Goal: Task Accomplishment & Management: Use online tool/utility

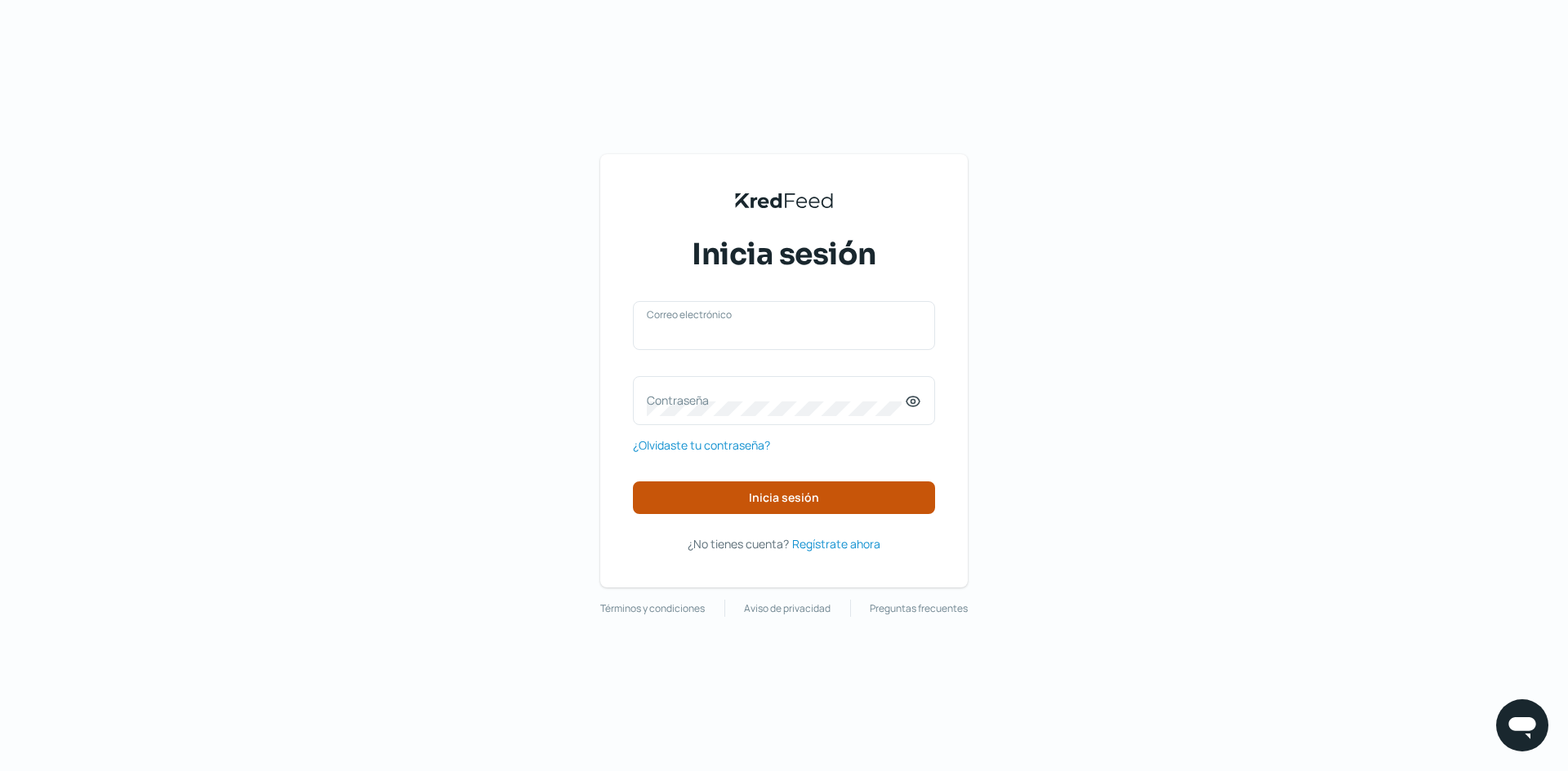
type input "[EMAIL_ADDRESS][DOMAIN_NAME]"
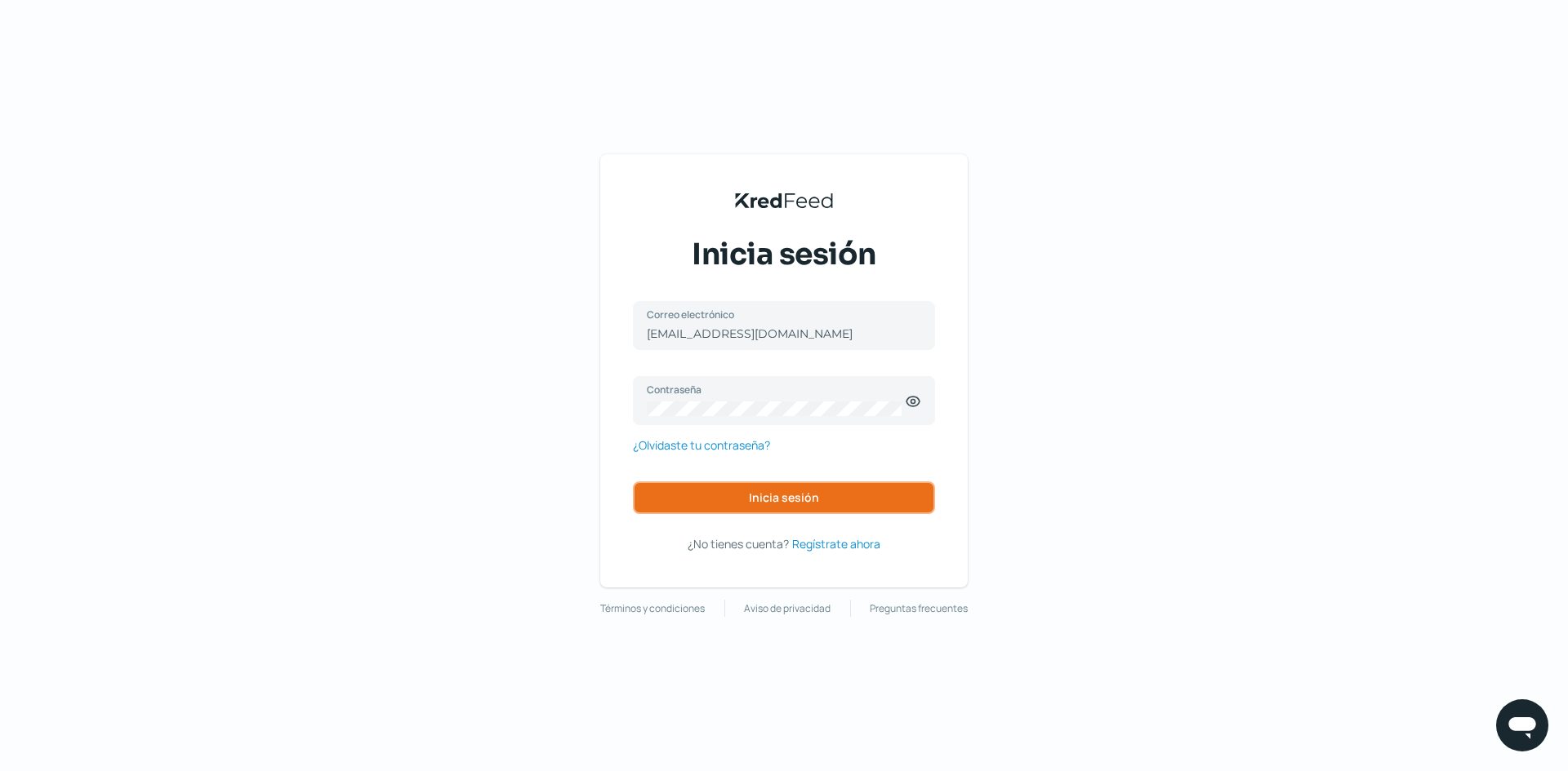
click at [797, 494] on span "Inicia sesión" at bounding box center [784, 497] width 70 height 12
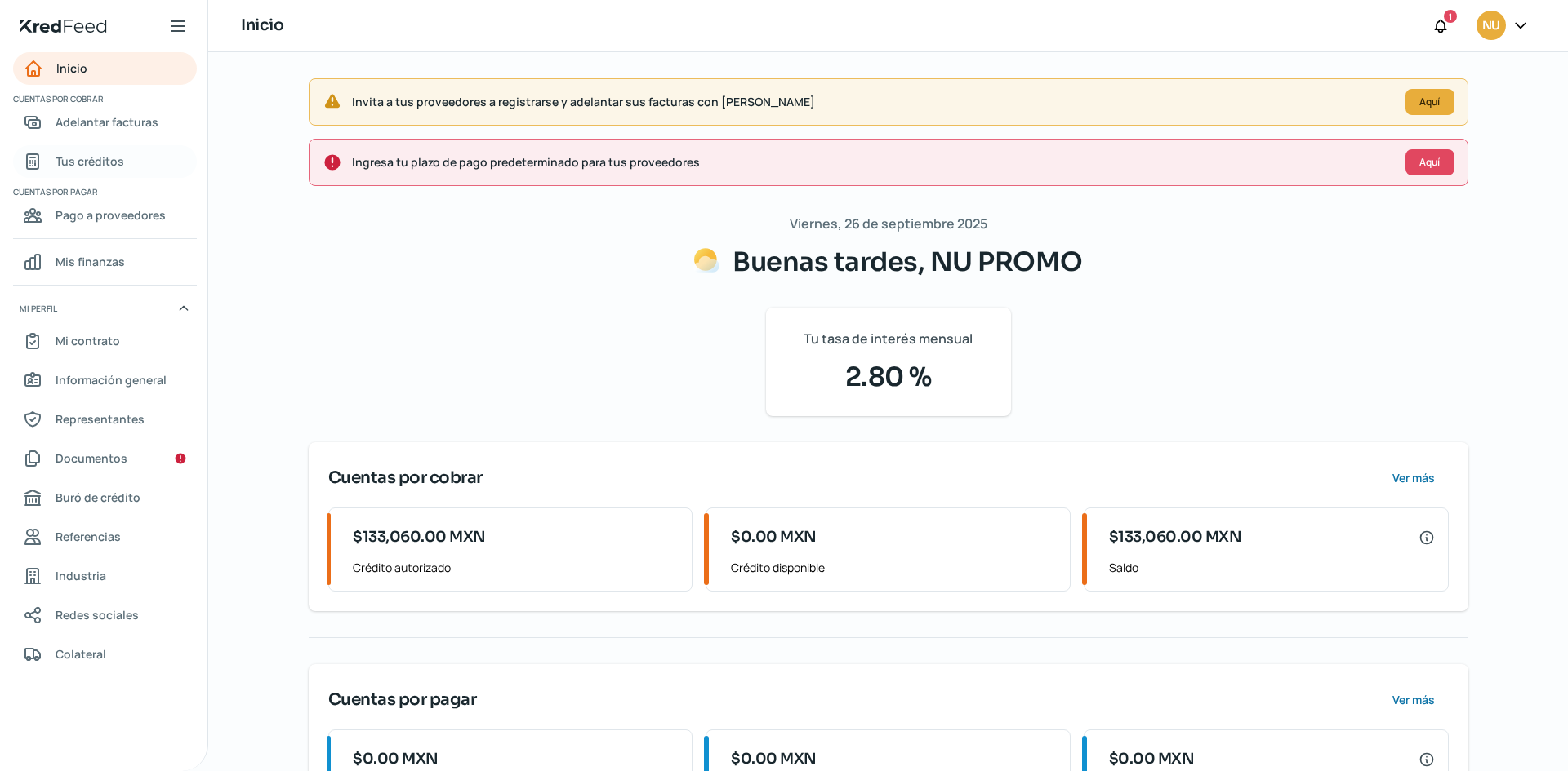
click at [139, 167] on link "Tus créditos" at bounding box center [105, 162] width 184 height 32
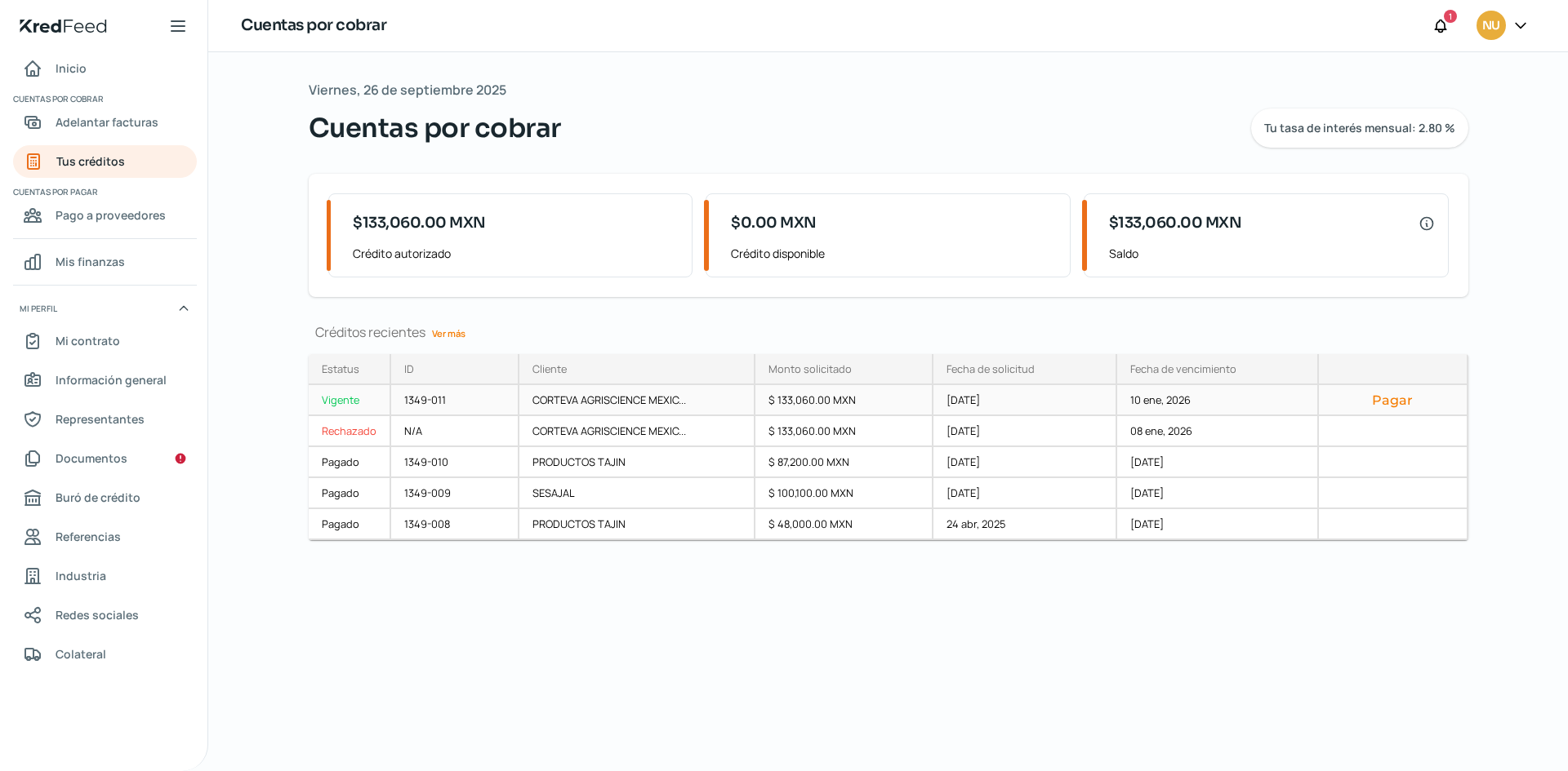
click at [971, 410] on div "[DATE]" at bounding box center [1026, 400] width 184 height 31
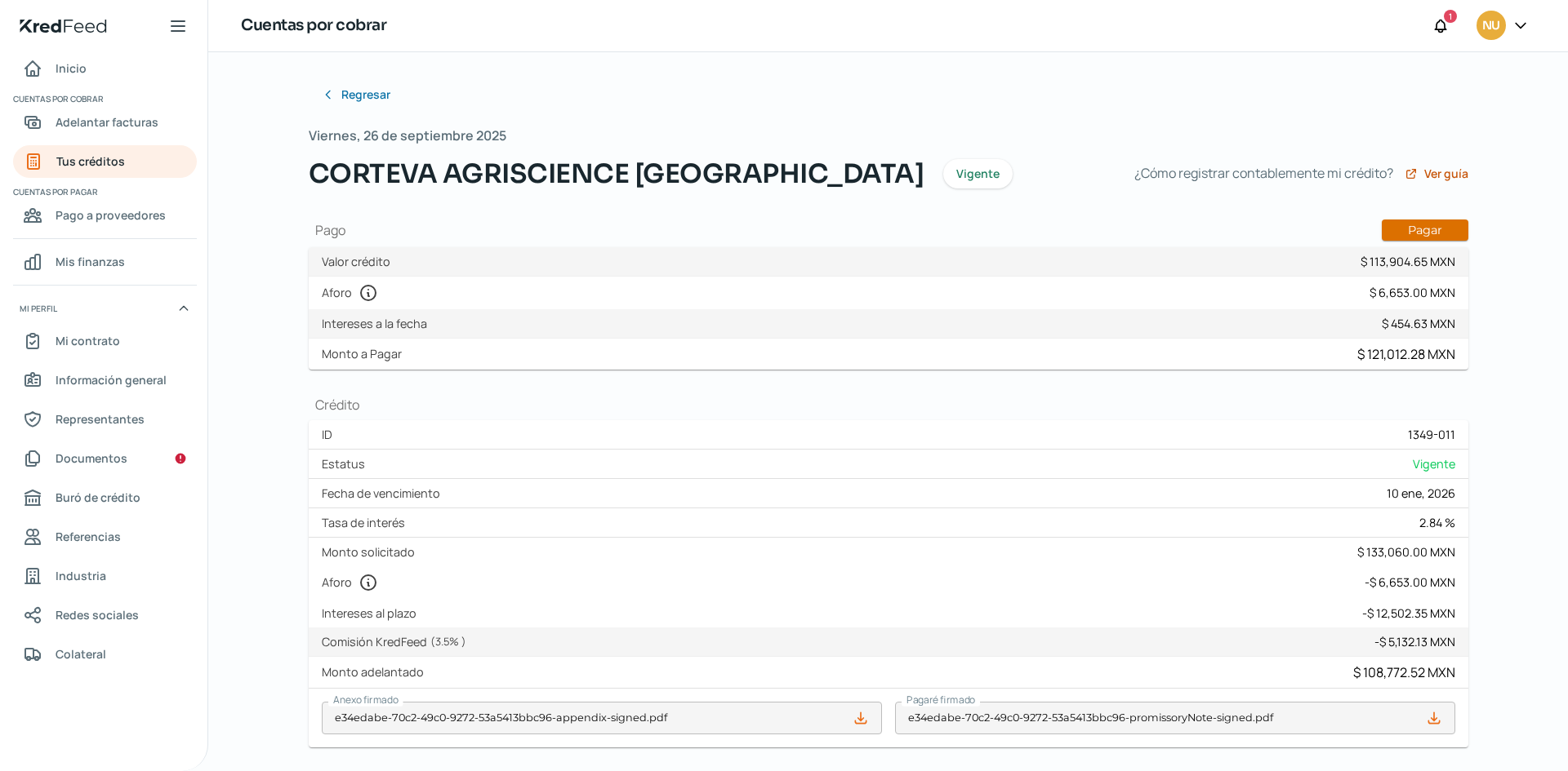
click at [1426, 234] on button "Pagar" at bounding box center [1425, 231] width 86 height 22
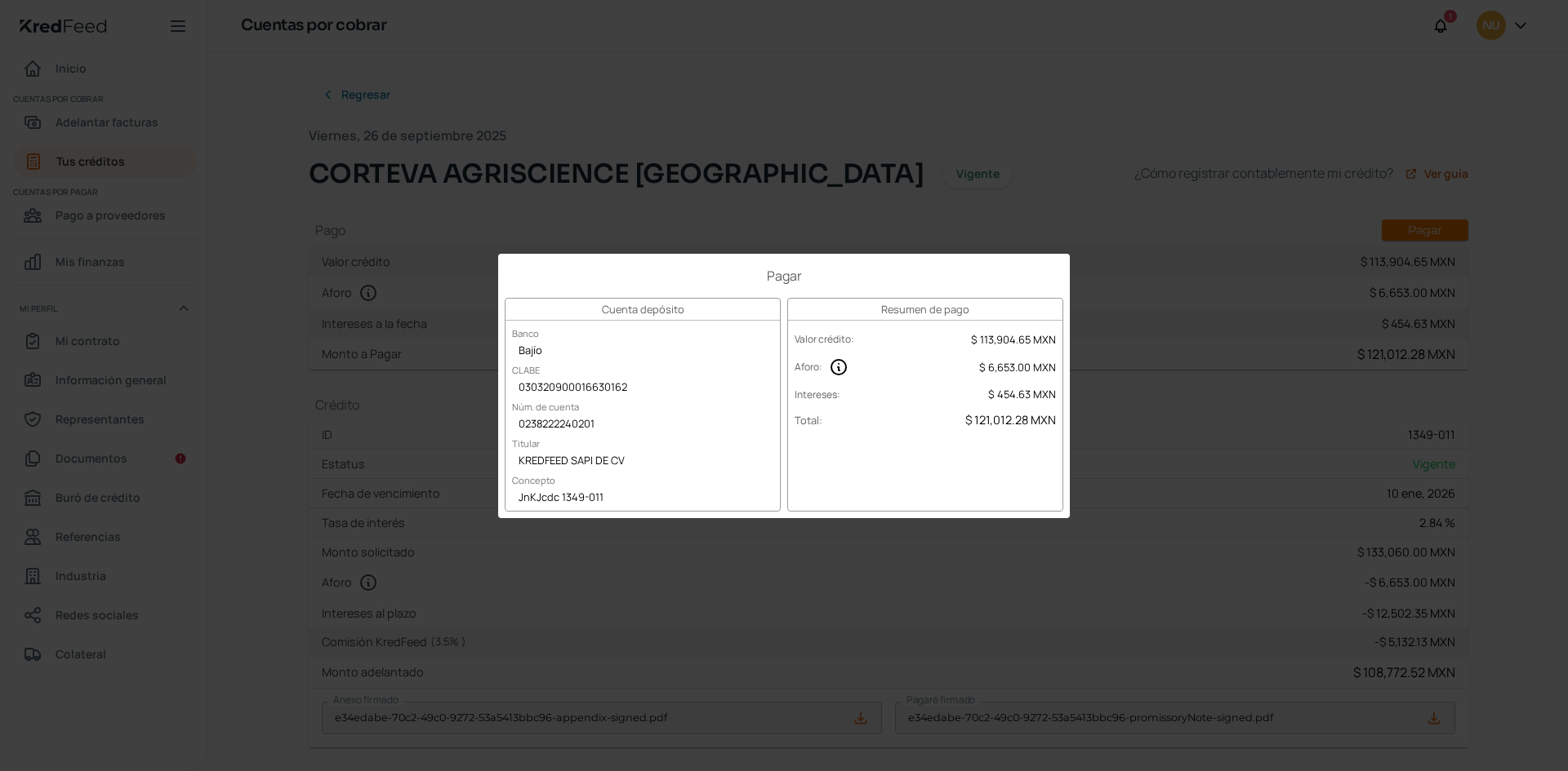
drag, startPoint x: 943, startPoint y: 417, endPoint x: 1057, endPoint y: 419, distance: 114.0
click at [1057, 419] on div "Total : $ 121,012.28 MXN" at bounding box center [926, 420] width 275 height 26
click at [980, 419] on span "$ 121,012.28 MXN" at bounding box center [1010, 419] width 91 height 15
